Goal: Task Accomplishment & Management: Use online tool/utility

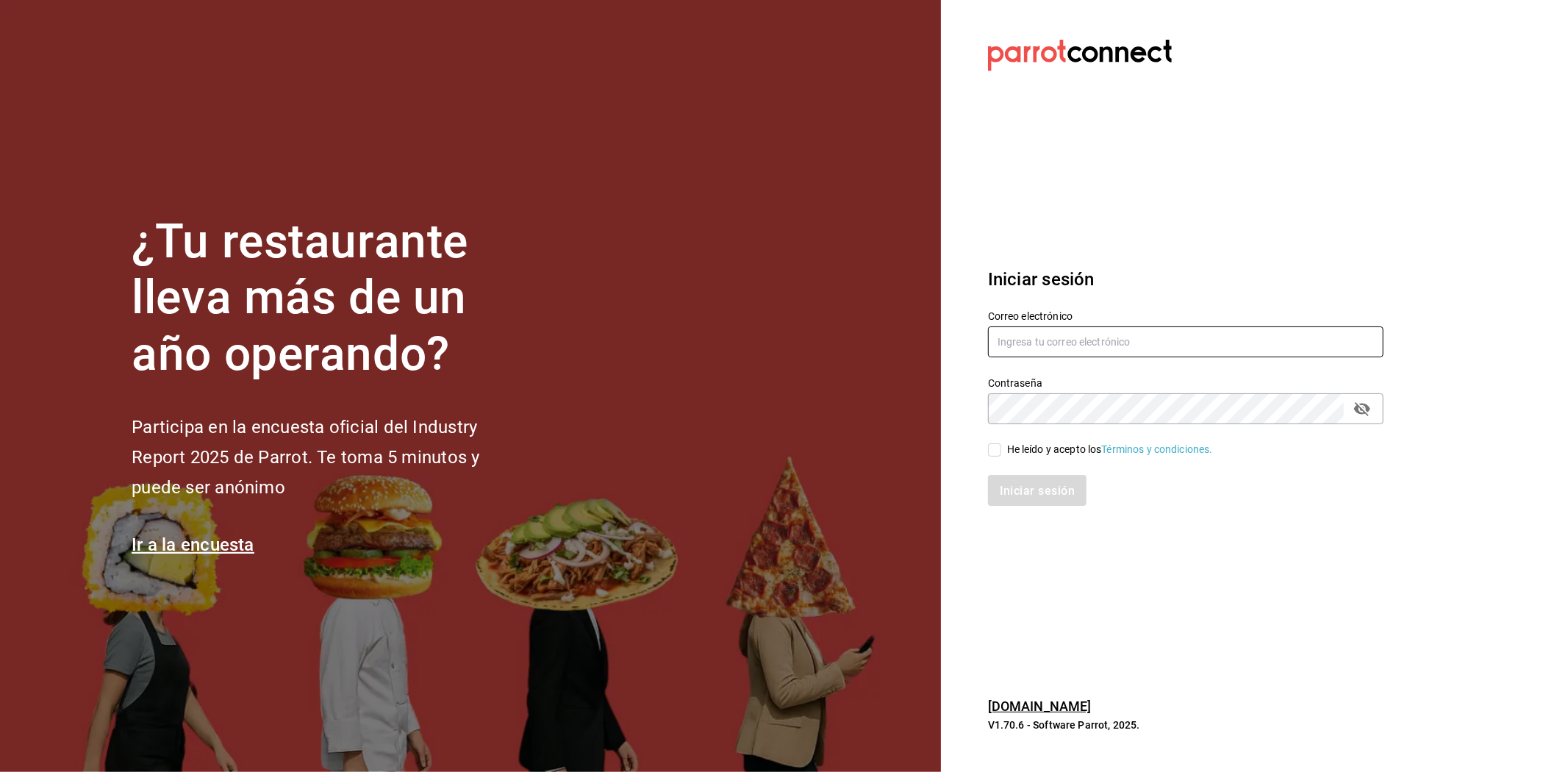
type input "contabilidad@layers.mx"
click at [998, 445] on input "He leído y acepto los Términos y condiciones." at bounding box center [995, 450] width 13 height 13
checkbox input "true"
click at [1024, 487] on font "Iniciar sesión" at bounding box center [1038, 490] width 75 height 14
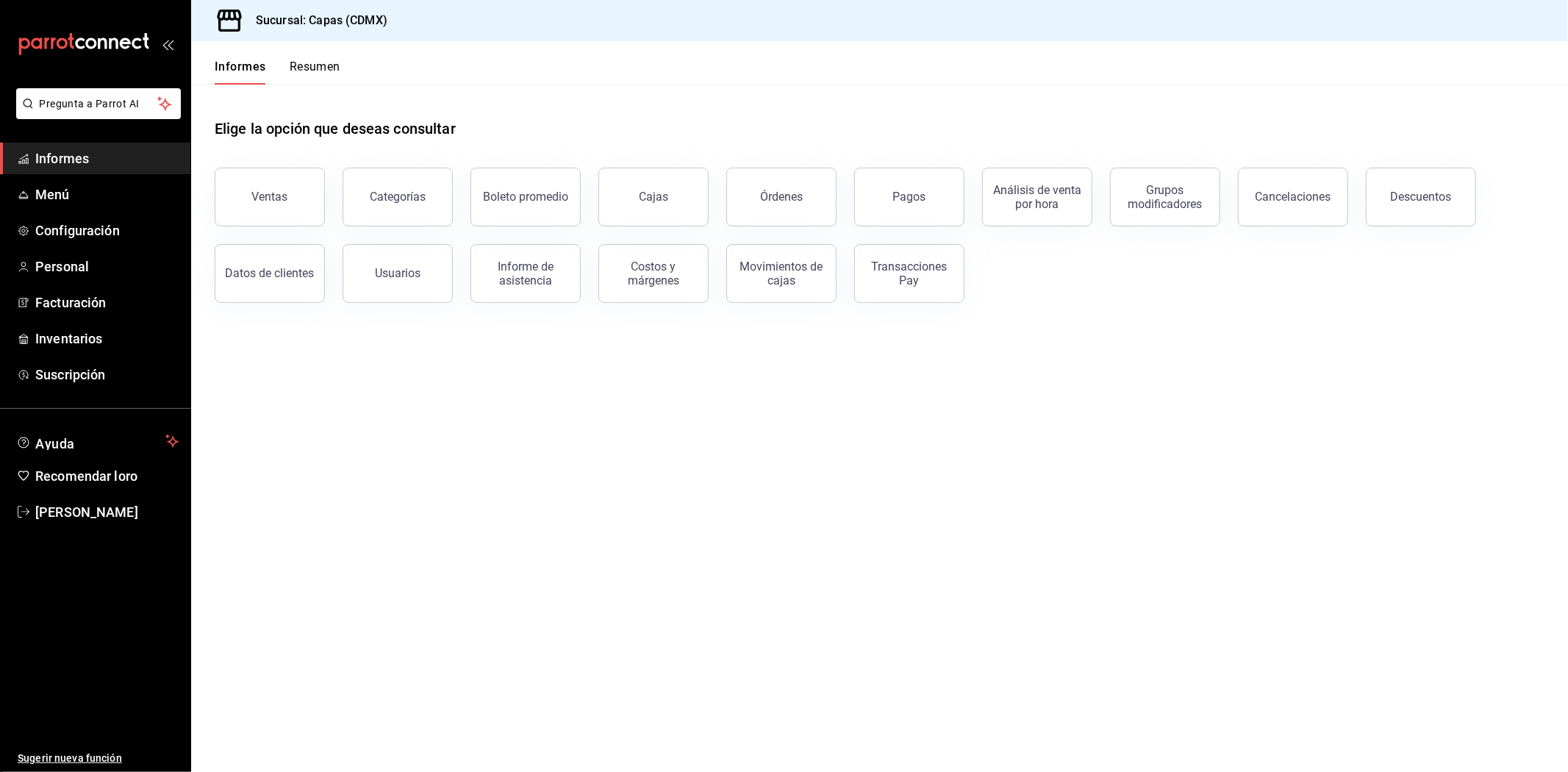
click at [902, 275] on font "Transacciones Pay" at bounding box center [910, 273] width 75 height 28
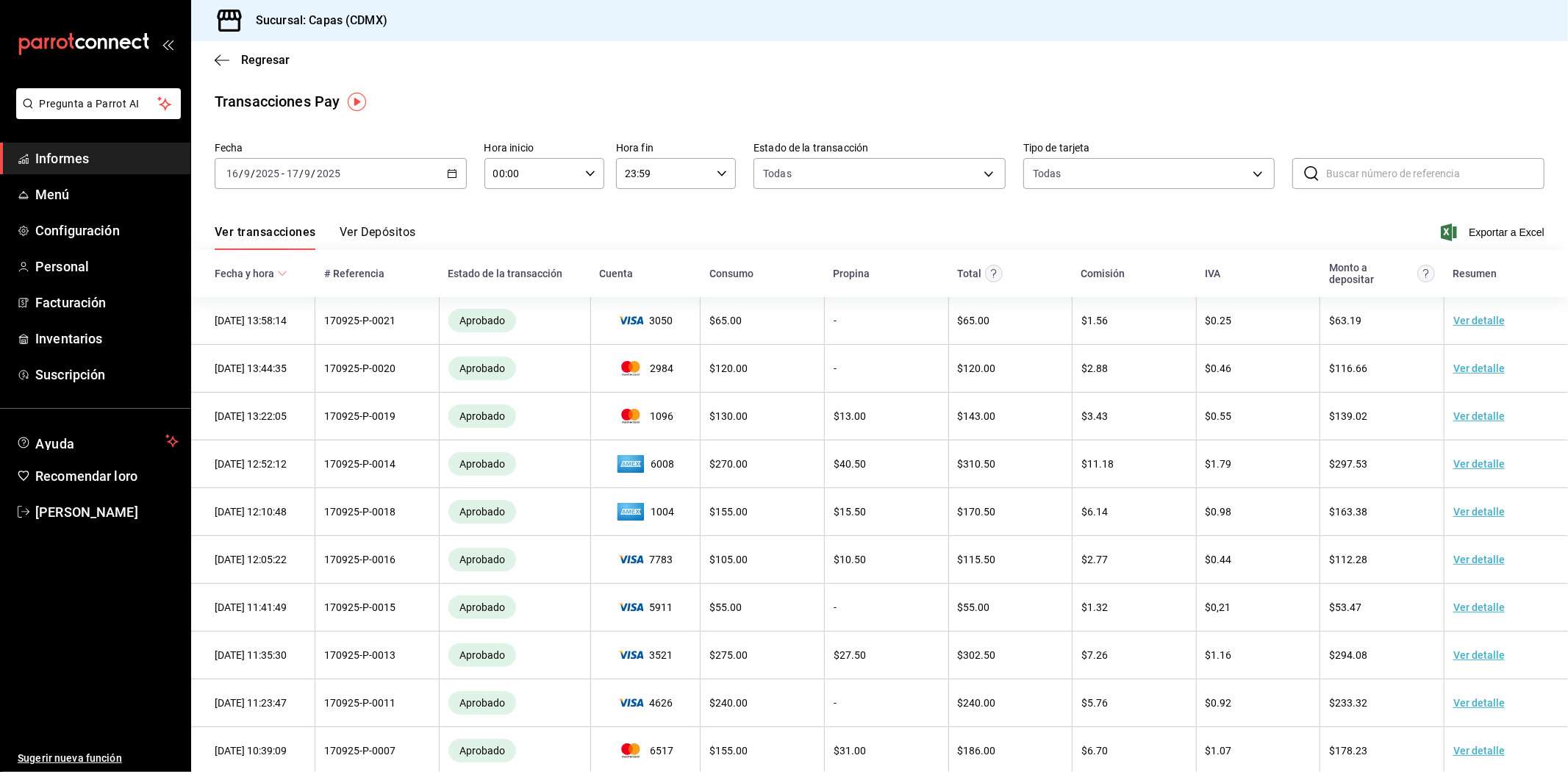
click at [392, 233] on font "Ver Depósitos" at bounding box center [377, 232] width 76 height 14
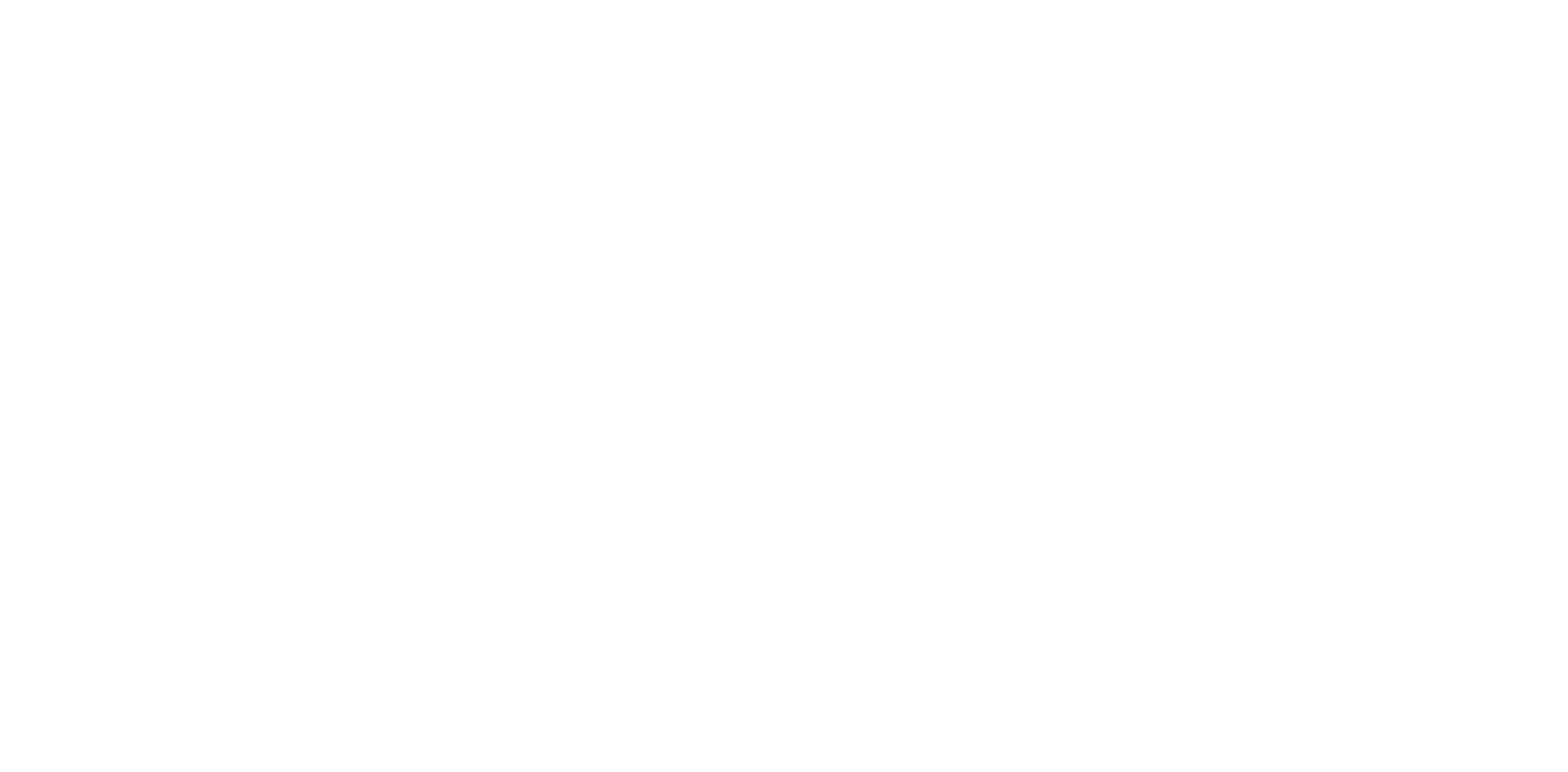
click at [908, 6] on html "Texto original Valora esta traducción Tu opinión servirá para ayudar a mejorar …" at bounding box center [784, 2] width 1568 height 6
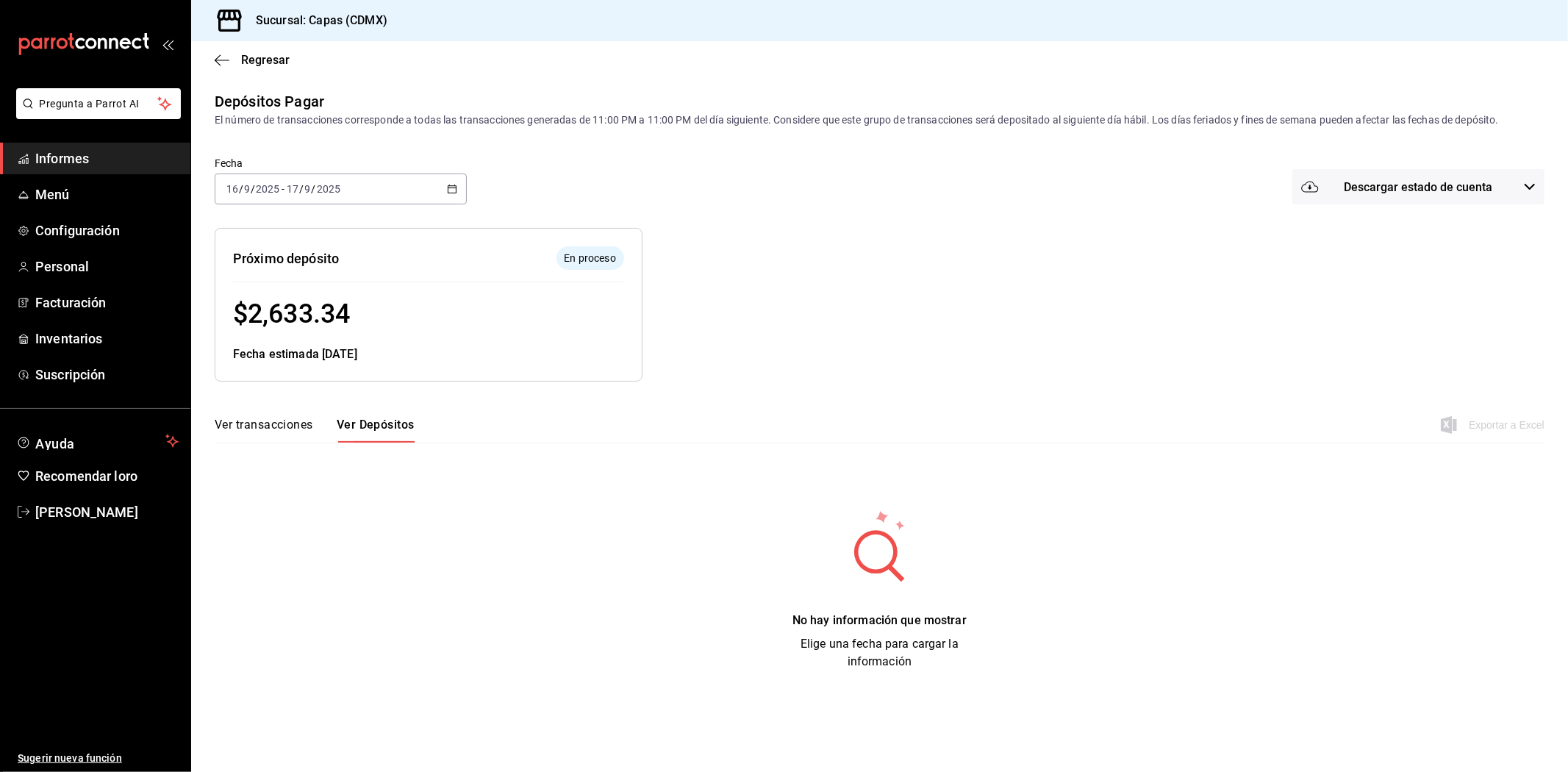
click at [421, 524] on div "No hay información que mostrar Elige una fecha para cargar la información" at bounding box center [879, 589] width 1331 height 162
drag, startPoint x: 368, startPoint y: 310, endPoint x: 255, endPoint y: 313, distance: 113.0
click at [255, 313] on div "$ 2,633.34" at bounding box center [429, 314] width 391 height 39
copy font "2,633.34"
click at [479, 386] on div "Depósitos Pagar El número de transacciones corresponde a todas las transaccione…" at bounding box center [879, 380] width 1377 height 580
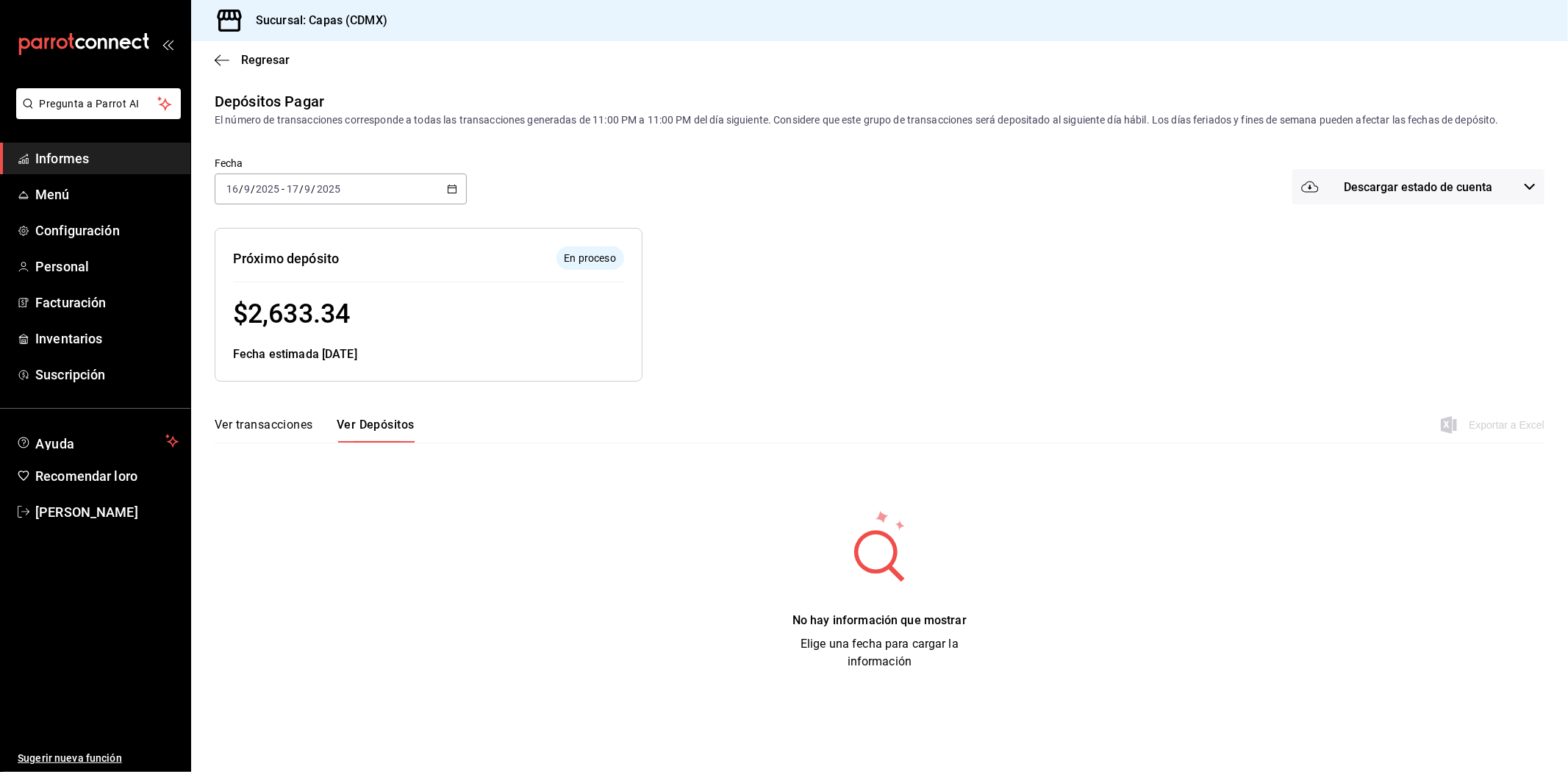
click at [445, 181] on div "2025-09-16 16 / 9 / 2025 - 2025-09-17 17 / 9 / 2025" at bounding box center [341, 189] width 252 height 31
click at [252, 234] on span "Hoy" at bounding box center [283, 233] width 114 height 16
click at [450, 189] on icon "button" at bounding box center [452, 189] width 11 height 11
click at [251, 269] on span "Ayer" at bounding box center [283, 266] width 114 height 16
click at [451, 187] on icon "button" at bounding box center [452, 189] width 11 height 11
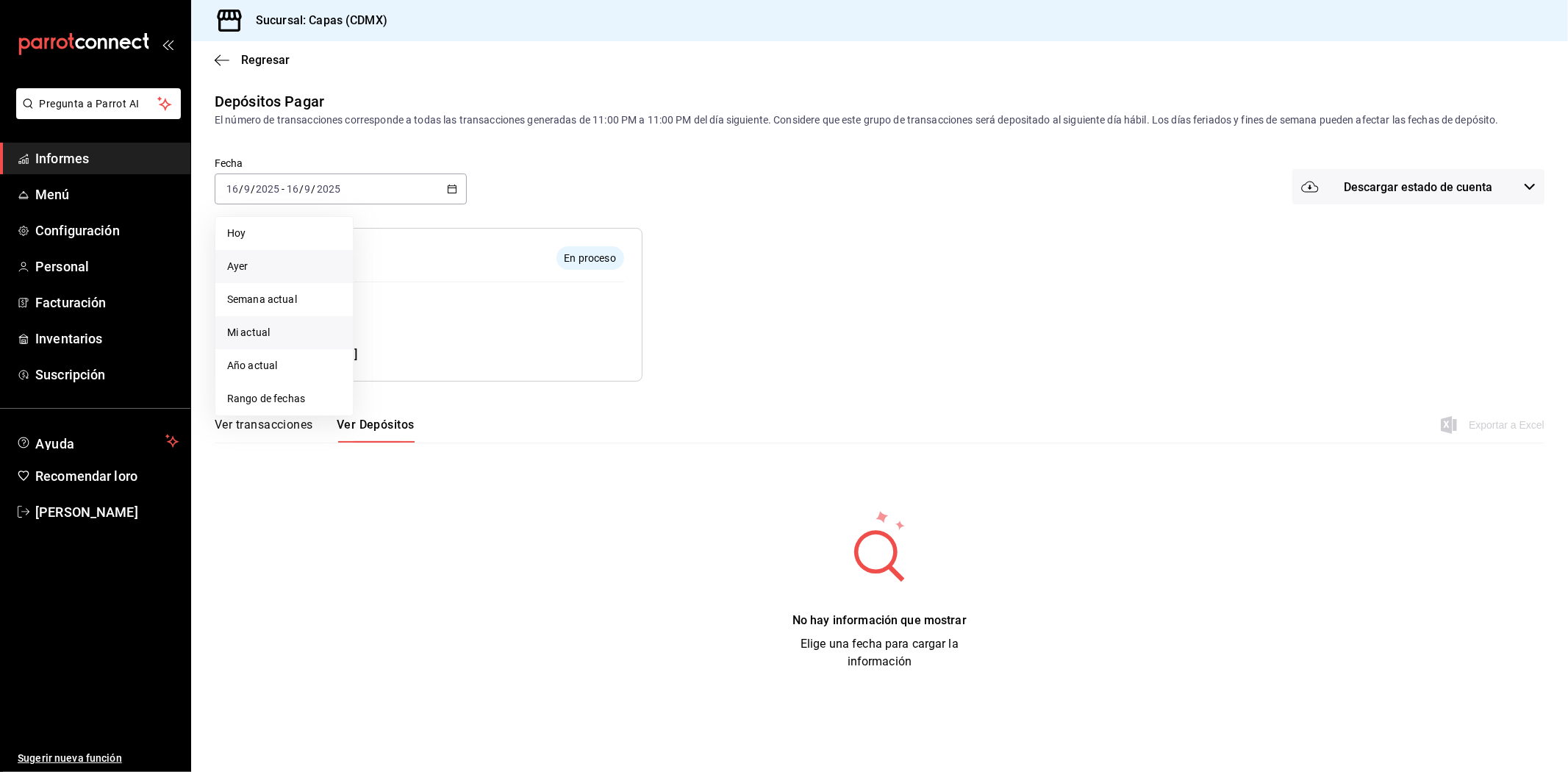
click at [287, 335] on span "Mi actual" at bounding box center [283, 332] width 114 height 16
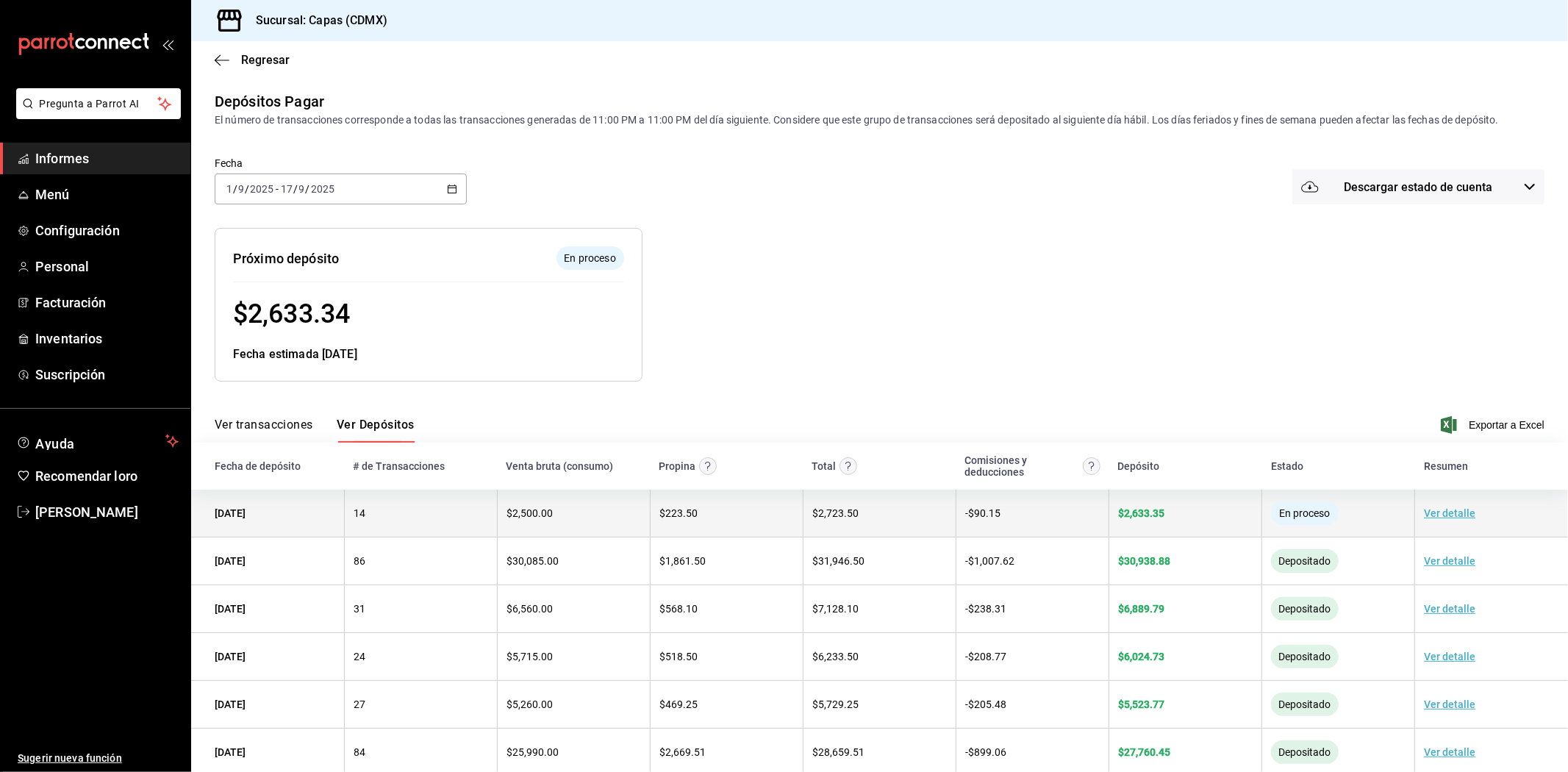
scroll to position [82, 0]
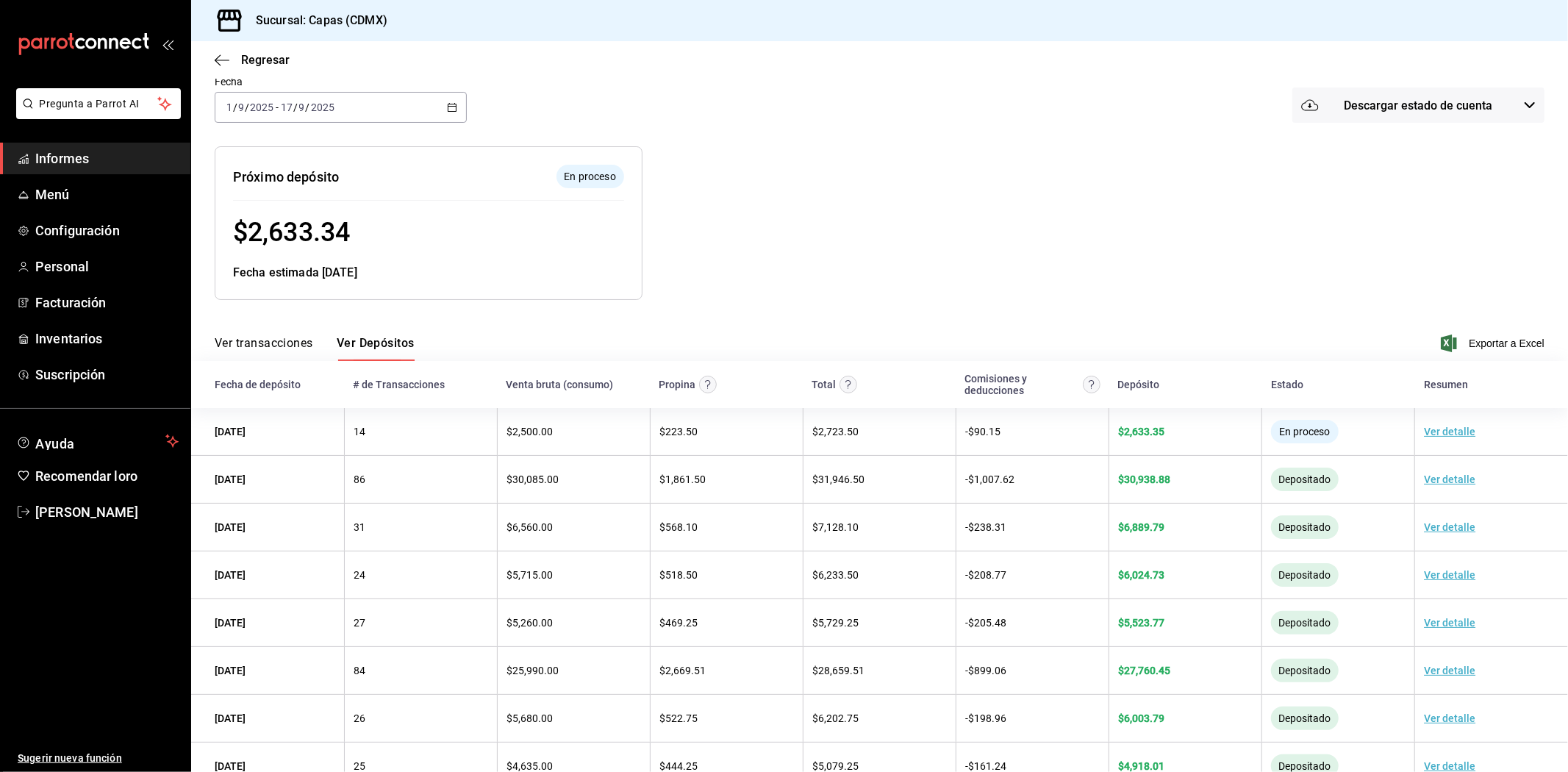
click at [769, 205] on div at bounding box center [981, 211] width 677 height 177
click at [70, 162] on font "Informes" at bounding box center [62, 158] width 54 height 16
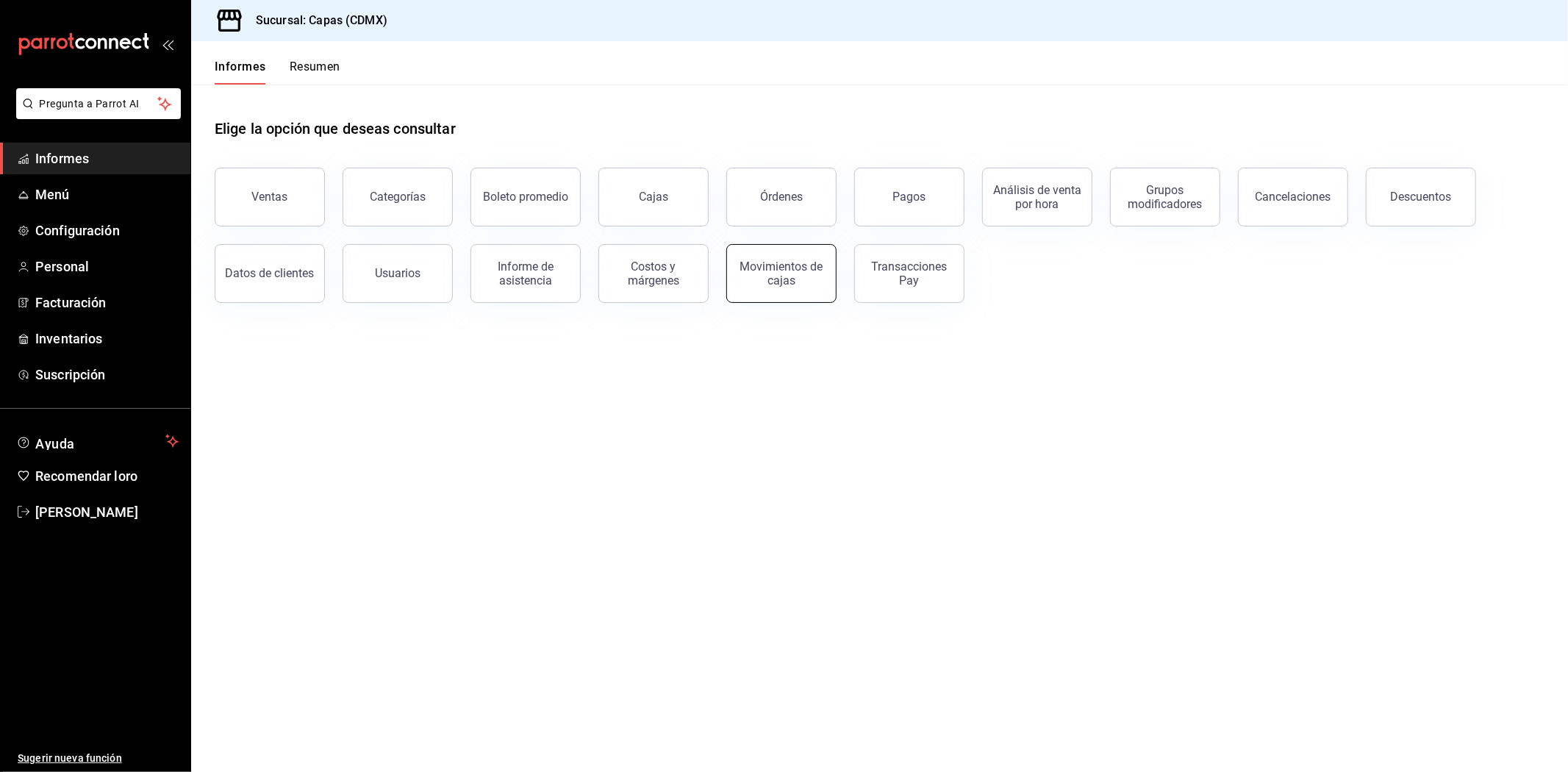
click at [751, 276] on div "Movimientos de cajas" at bounding box center [781, 273] width 91 height 28
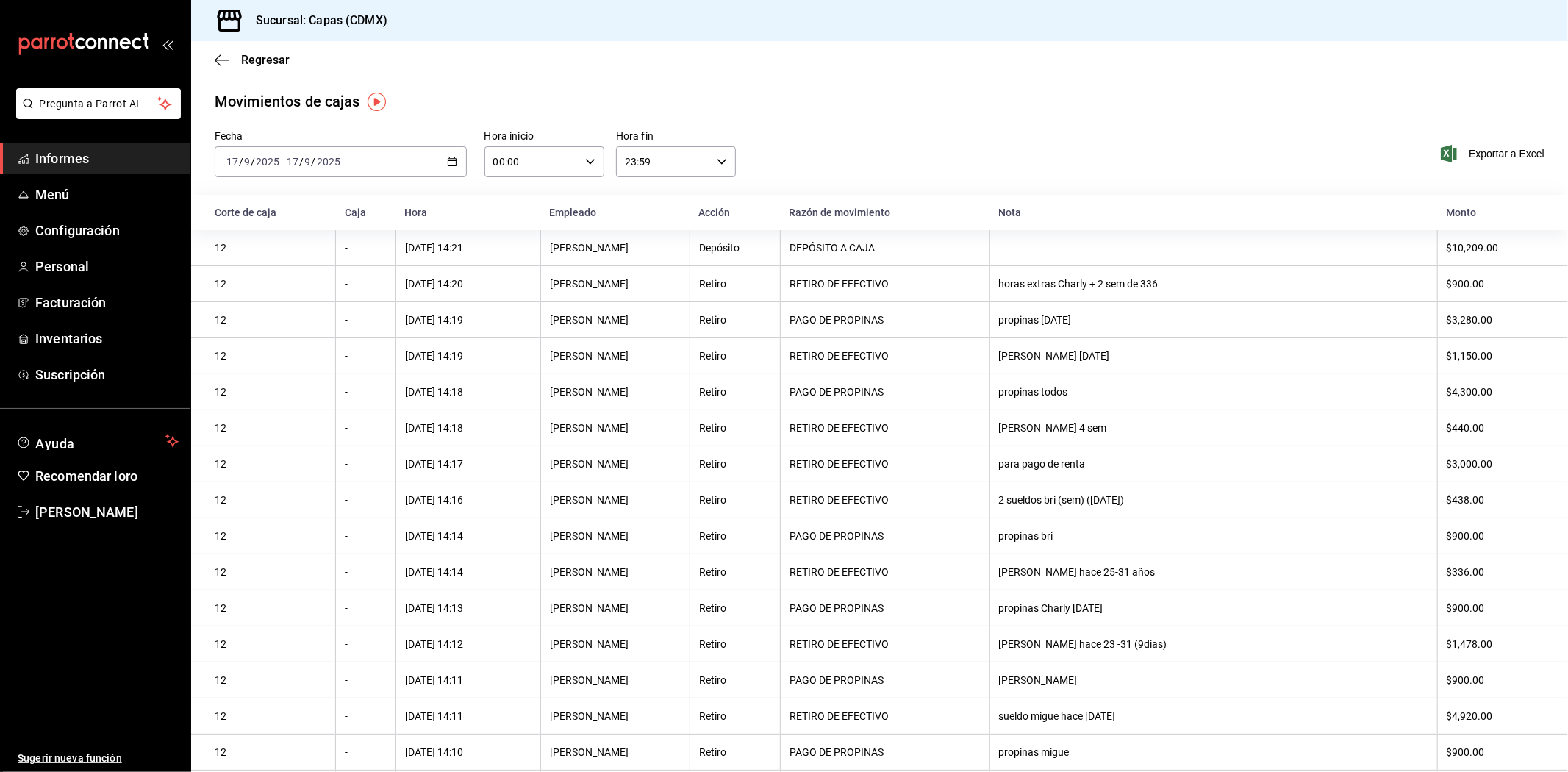
click at [450, 165] on icon "button" at bounding box center [452, 161] width 11 height 11
click at [270, 372] on font "Rango de fechas" at bounding box center [265, 371] width 78 height 11
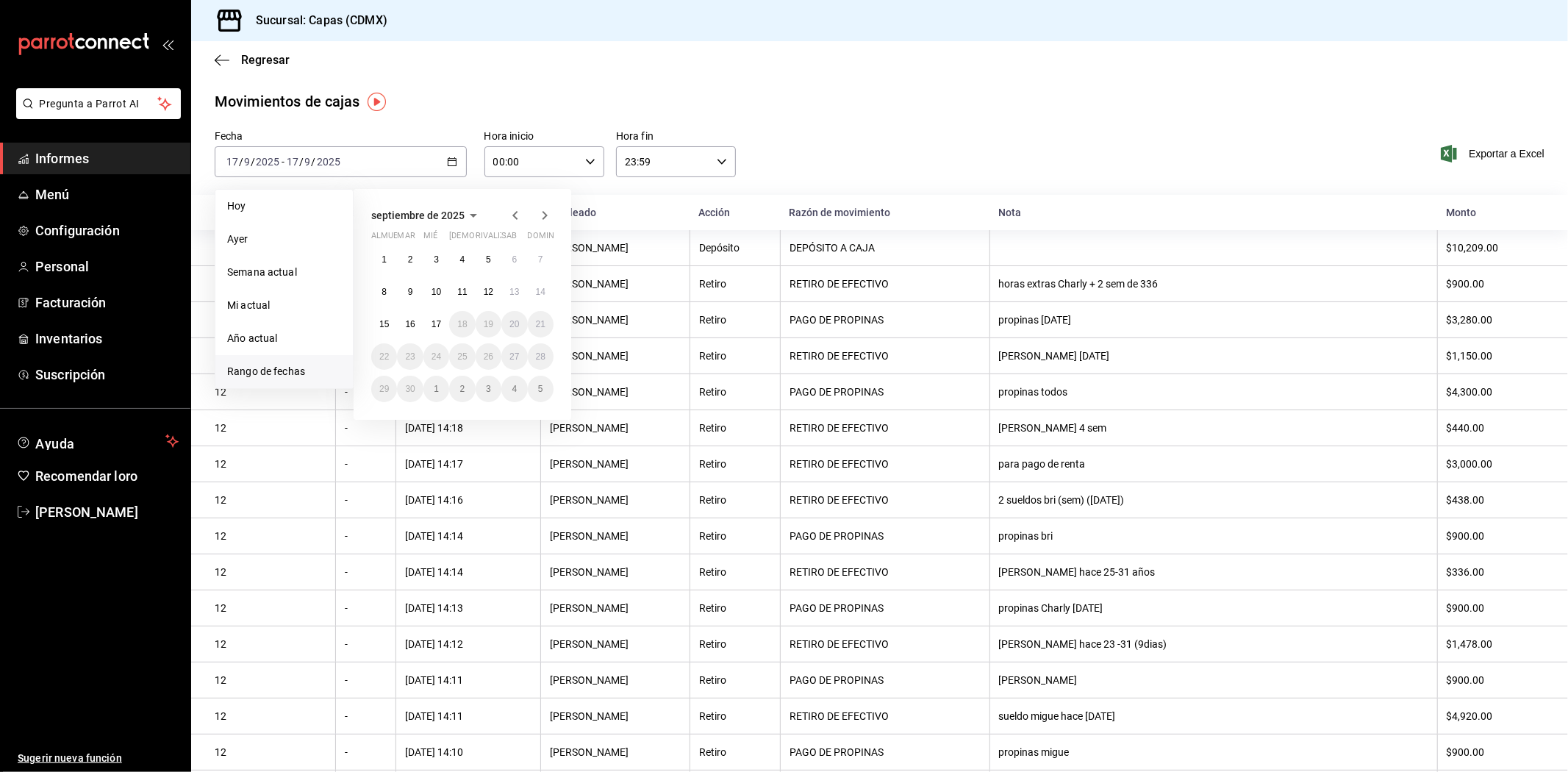
click at [500, 91] on div "Movimientos de cajas" at bounding box center [879, 101] width 1331 height 22
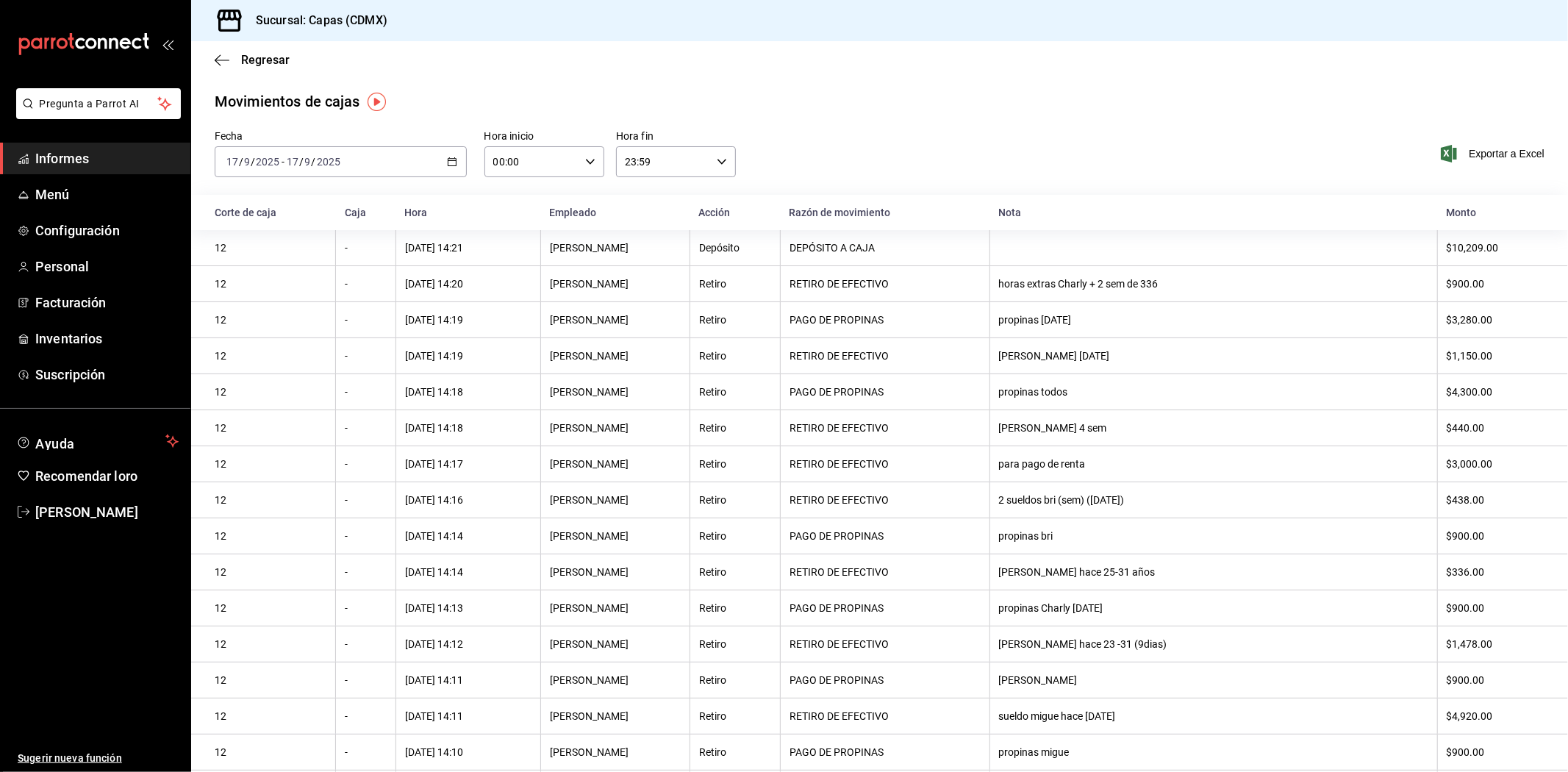
click at [814, 165] on div "Fecha 2025-09-17 17 / 9 / 2025 - 2025-09-17 17 / 9 / 2025 Hora inicio 00:00 Hor…" at bounding box center [879, 162] width 1377 height 65
click at [447, 165] on icon "button" at bounding box center [452, 161] width 11 height 11
click at [905, 160] on div "Fecha 2025-09-17 17 / 9 / 2025 - 2025-09-17 17 / 9 / 2025 Hora inicio 00:00 Hor…" at bounding box center [879, 162] width 1377 height 65
click at [1478, 152] on font "Exportar a Excel" at bounding box center [1507, 154] width 75 height 11
